Goal: Task Accomplishment & Management: Use online tool/utility

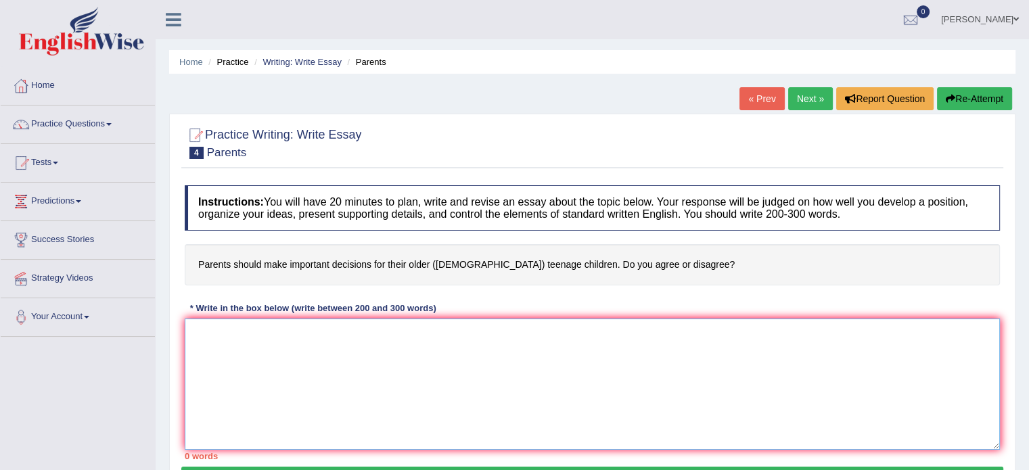
click at [446, 417] on textarea at bounding box center [592, 384] width 815 height 131
